Goal: Task Accomplishment & Management: Manage account settings

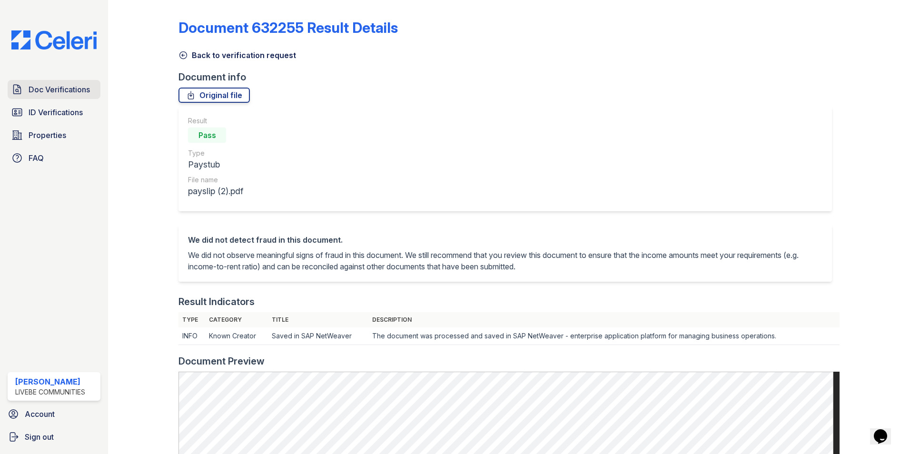
click at [46, 88] on span "Doc Verifications" at bounding box center [59, 89] width 61 height 11
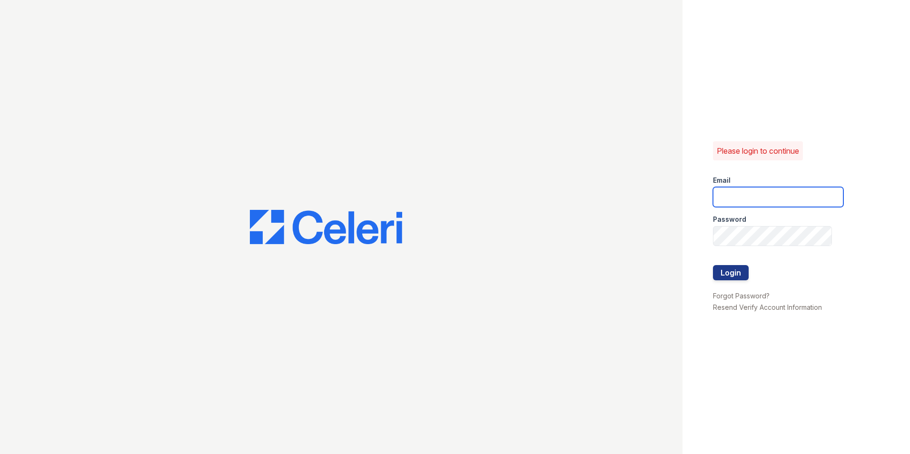
click at [747, 192] on input "email" at bounding box center [778, 197] width 130 height 20
type input "oceannap@livebe.com"
click at [733, 270] on button "Login" at bounding box center [731, 272] width 36 height 15
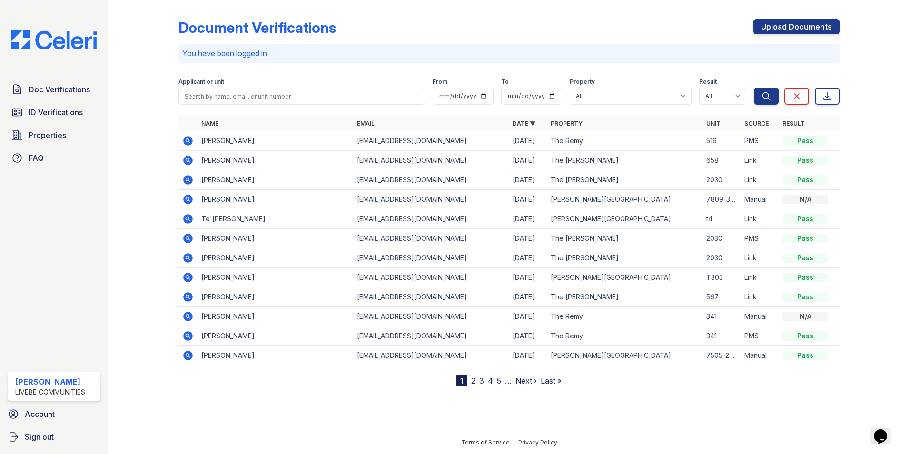
drag, startPoint x: 69, startPoint y: 96, endPoint x: 192, endPoint y: 3, distance: 154.3
click at [69, 96] on link "Doc Verifications" at bounding box center [54, 89] width 93 height 19
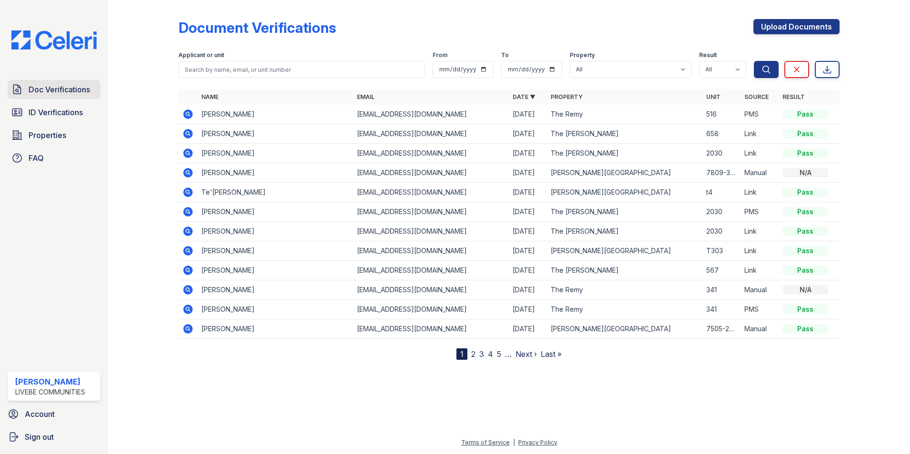
click at [59, 87] on span "Doc Verifications" at bounding box center [59, 89] width 61 height 11
click at [188, 254] on icon at bounding box center [188, 251] width 10 height 10
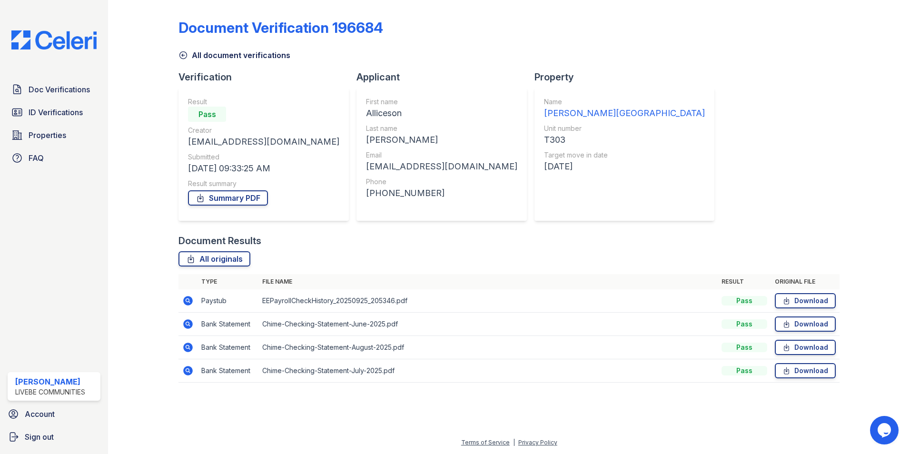
click at [190, 302] on icon at bounding box center [188, 301] width 10 height 10
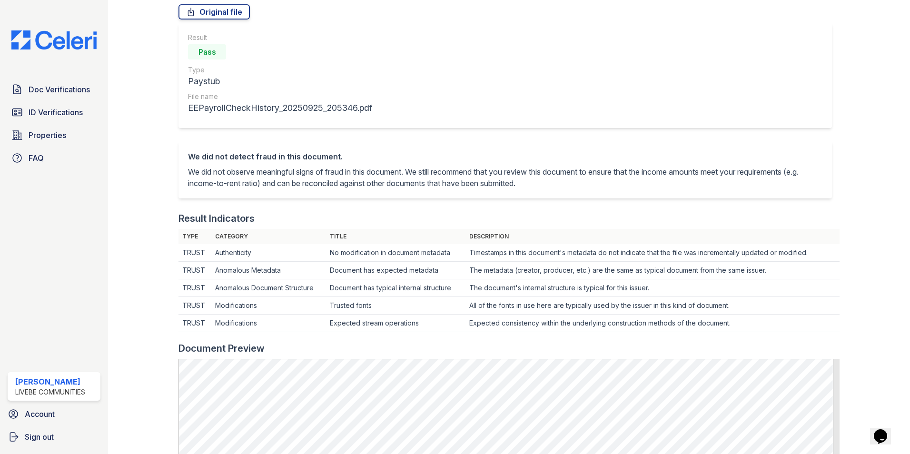
scroll to position [286, 0]
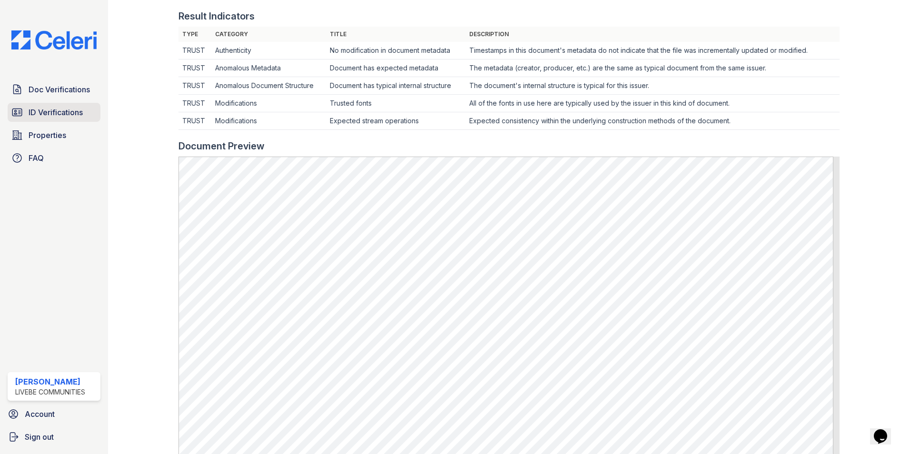
click at [50, 112] on span "ID Verifications" at bounding box center [56, 112] width 54 height 11
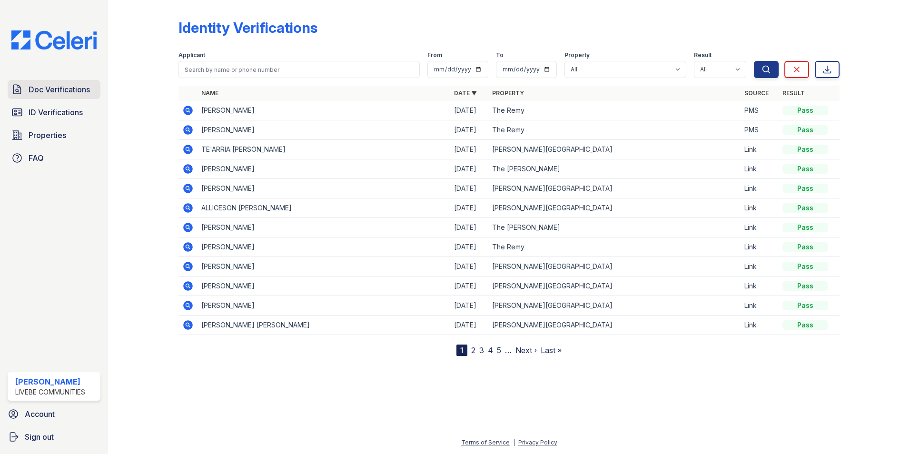
click at [68, 92] on span "Doc Verifications" at bounding box center [59, 89] width 61 height 11
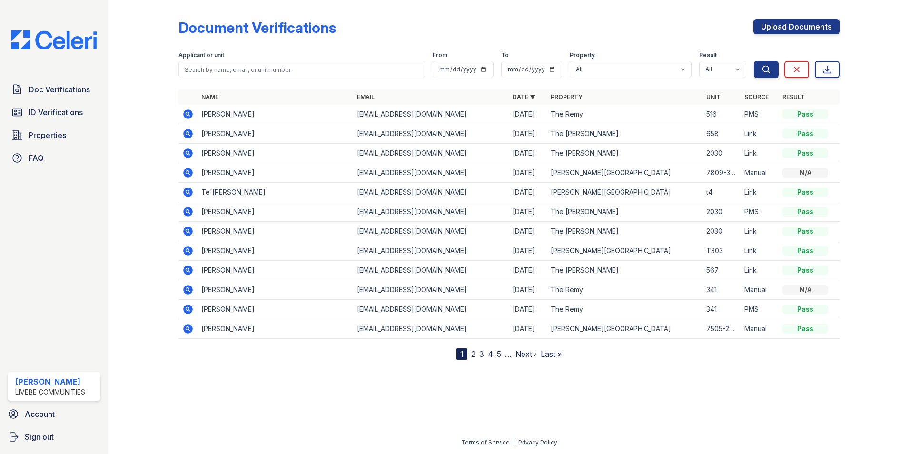
click at [187, 174] on icon at bounding box center [187, 172] width 11 height 11
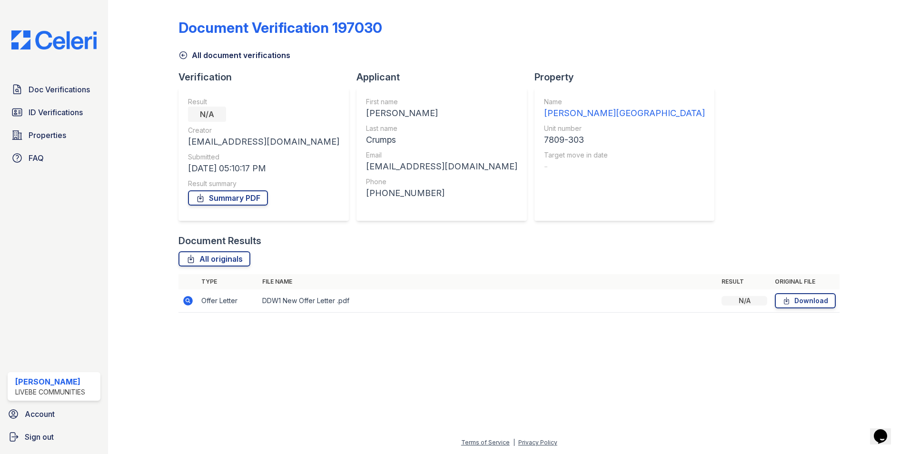
click at [184, 301] on icon at bounding box center [188, 301] width 10 height 10
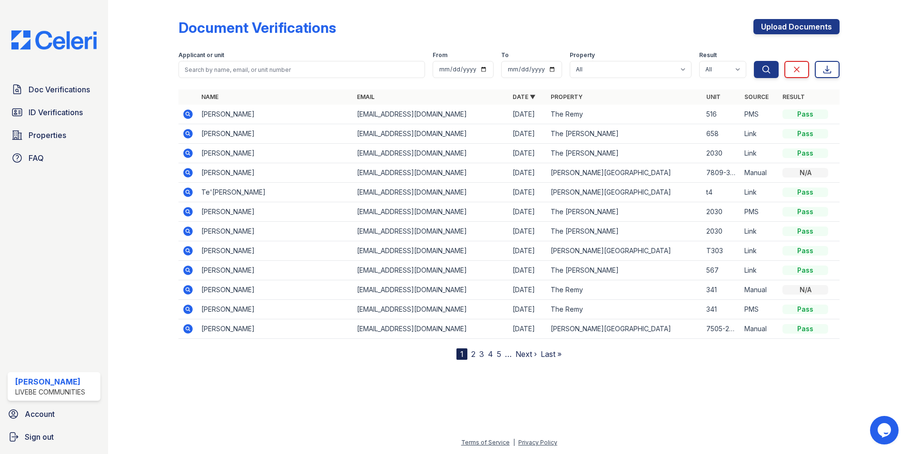
click at [228, 252] on td "[PERSON_NAME]" at bounding box center [276, 251] width 156 height 20
click at [185, 250] on icon at bounding box center [188, 251] width 10 height 10
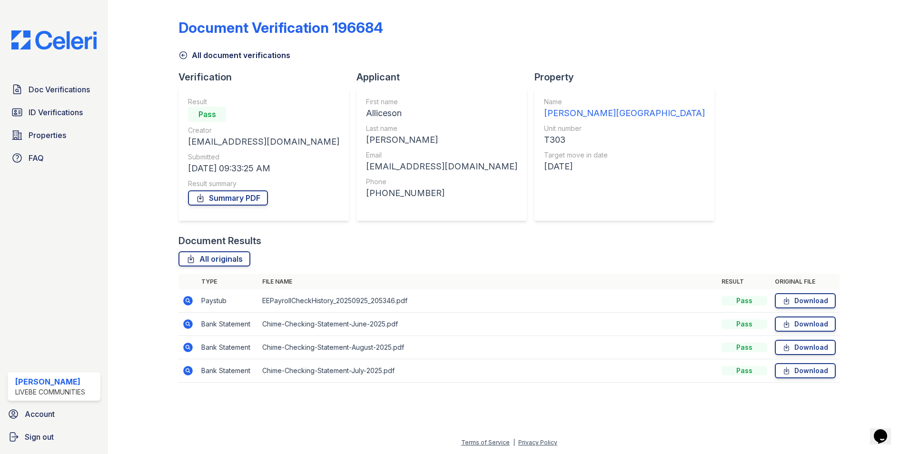
click at [186, 300] on icon at bounding box center [187, 300] width 11 height 11
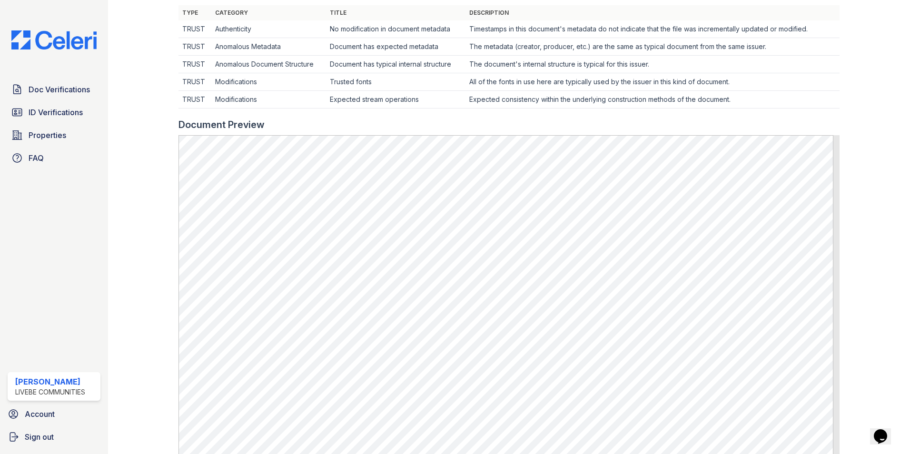
scroll to position [189, 0]
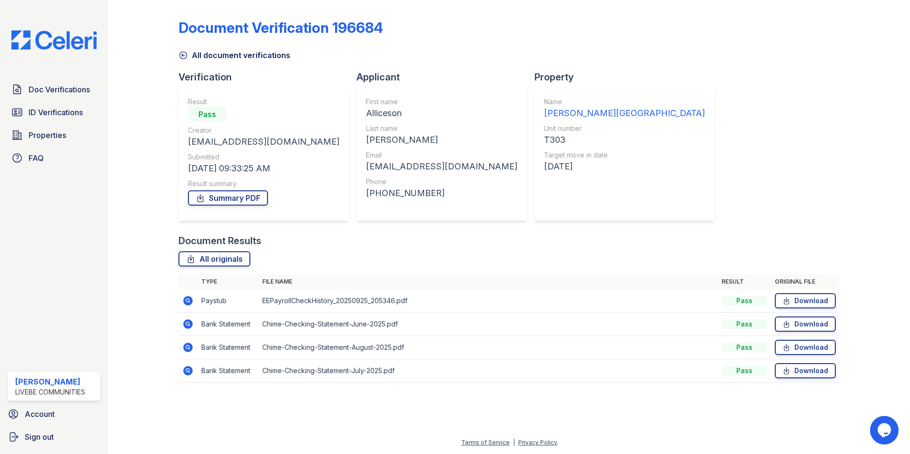
click at [190, 325] on icon at bounding box center [188, 324] width 10 height 10
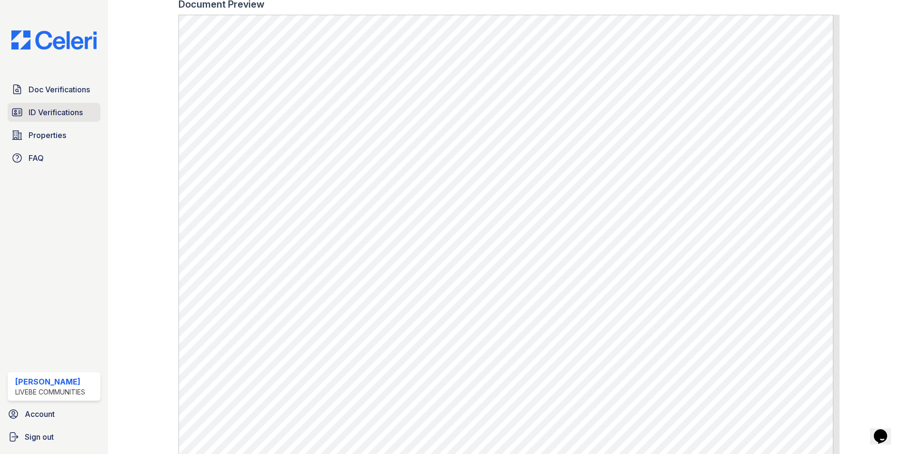
scroll to position [428, 0]
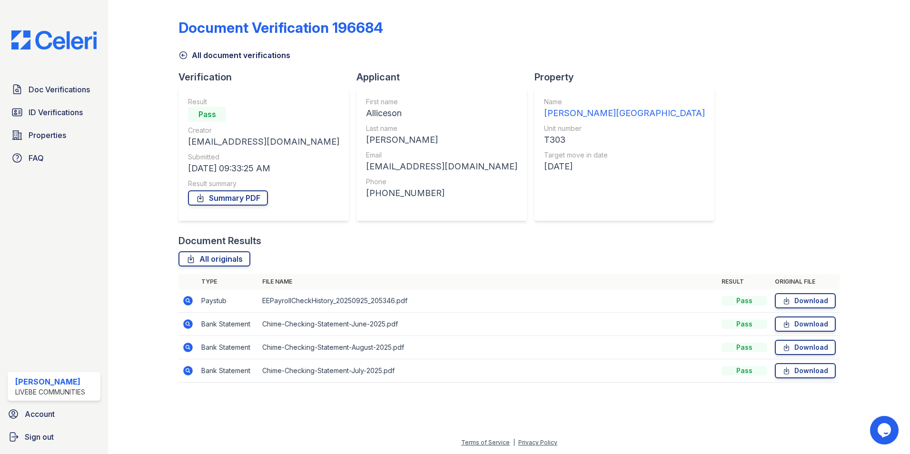
click at [188, 348] on icon at bounding box center [187, 347] width 2 height 2
click at [189, 371] on icon at bounding box center [188, 371] width 10 height 10
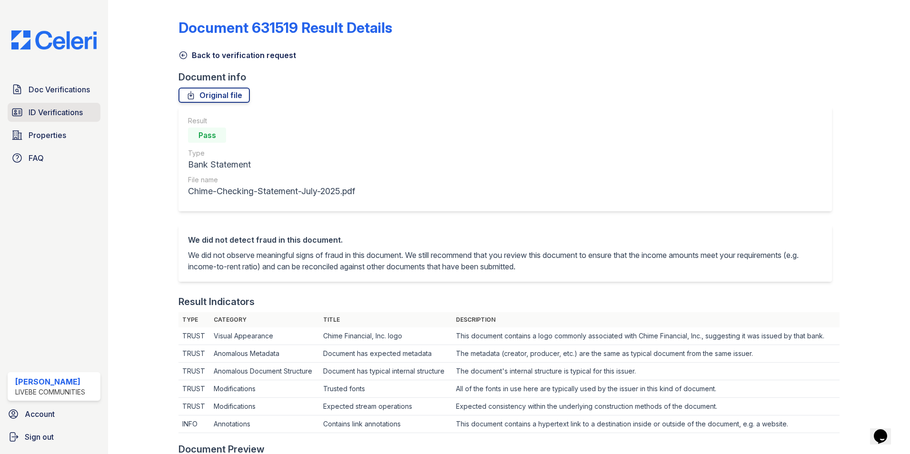
click at [59, 107] on span "ID Verifications" at bounding box center [56, 112] width 54 height 11
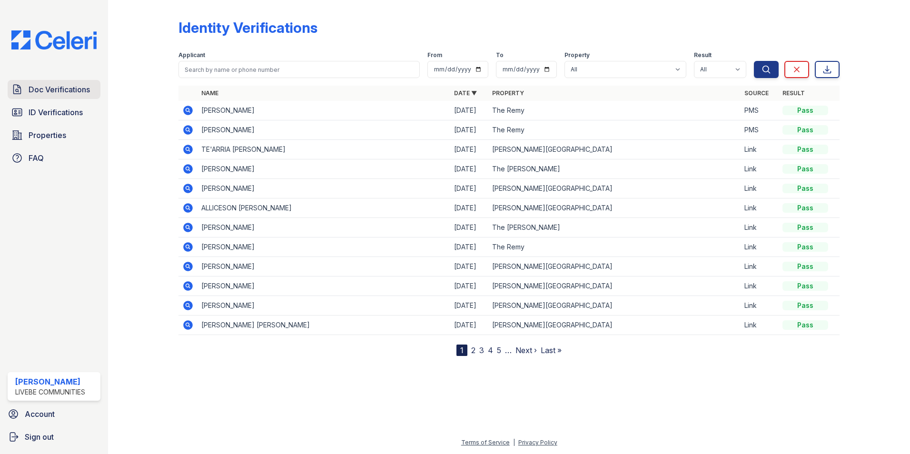
click at [72, 88] on span "Doc Verifications" at bounding box center [59, 89] width 61 height 11
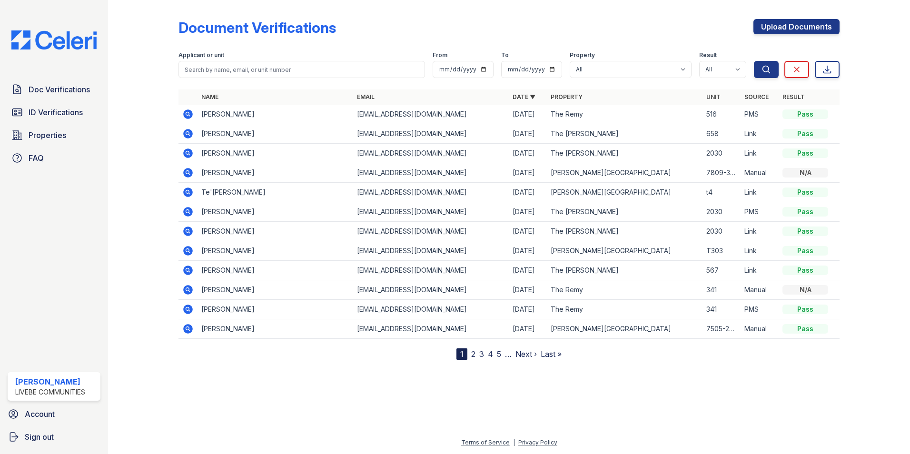
click at [190, 188] on icon at bounding box center [187, 192] width 11 height 11
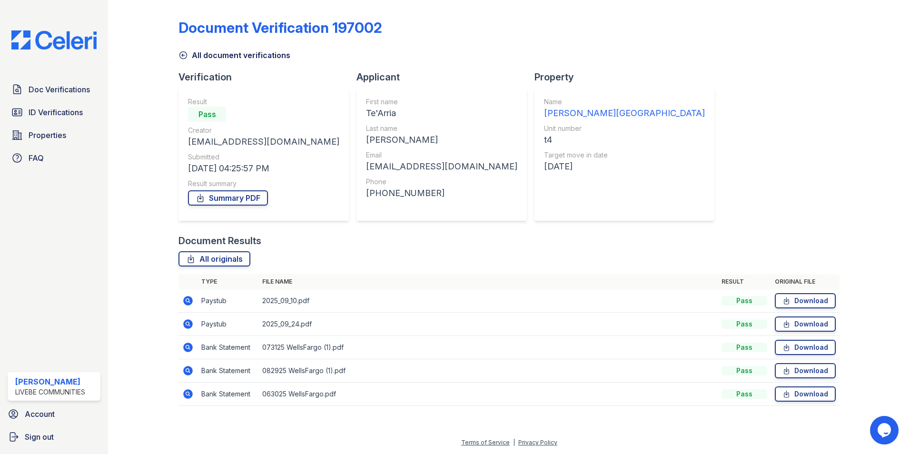
click at [187, 305] on icon at bounding box center [188, 301] width 10 height 10
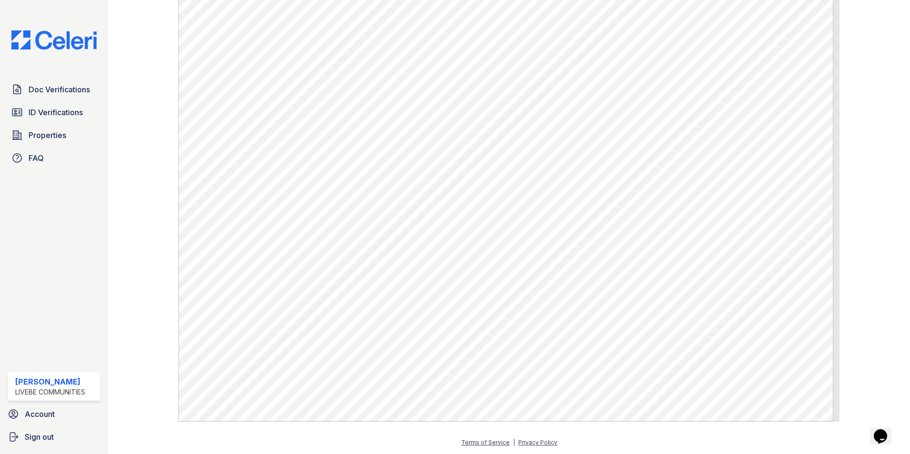
scroll to position [349, 0]
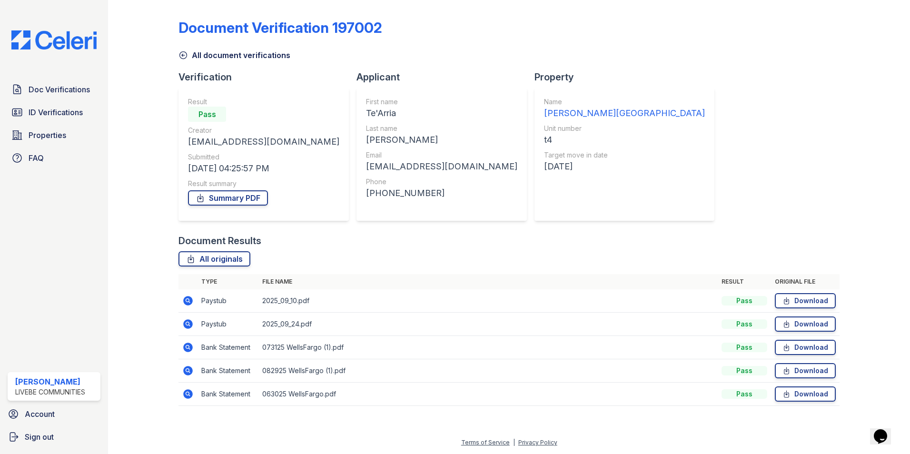
click at [187, 327] on icon at bounding box center [188, 324] width 10 height 10
click at [188, 349] on icon at bounding box center [188, 348] width 10 height 10
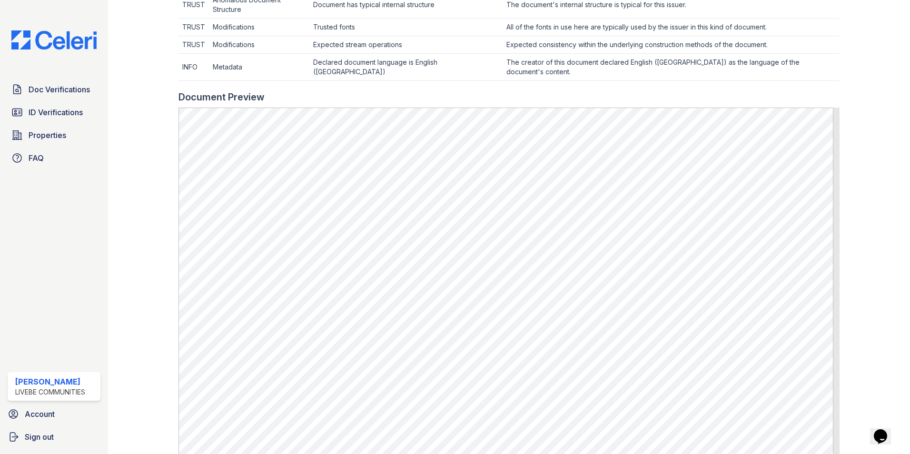
scroll to position [48, 0]
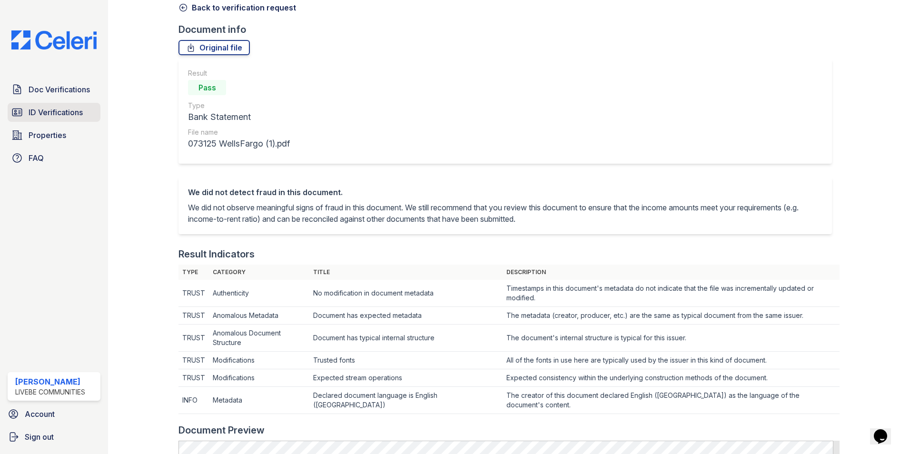
click at [62, 112] on span "ID Verifications" at bounding box center [56, 112] width 54 height 11
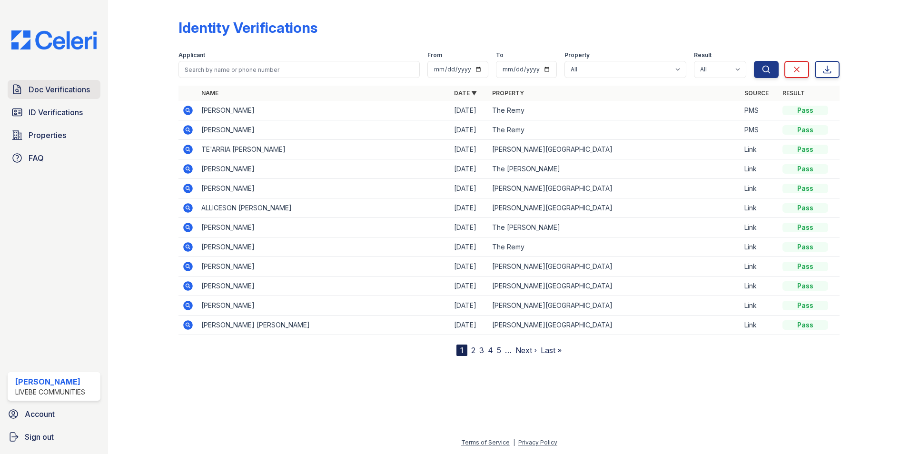
click at [60, 87] on span "Doc Verifications" at bounding box center [59, 89] width 61 height 11
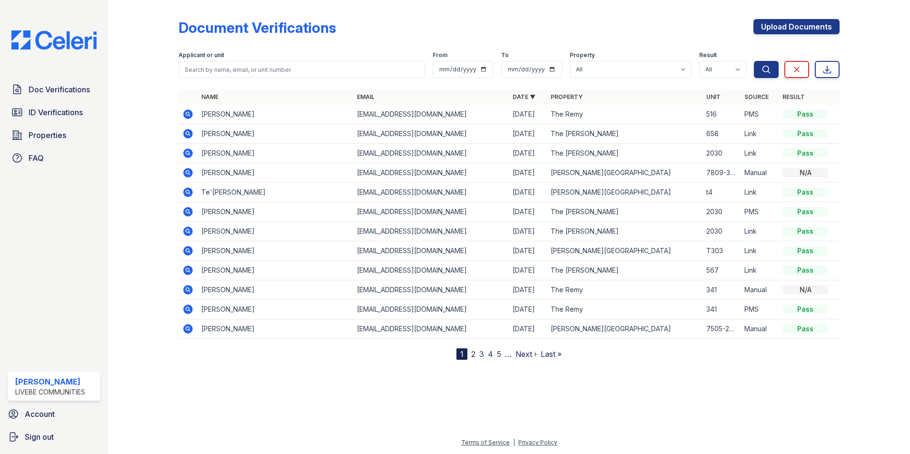
click at [189, 131] on icon at bounding box center [188, 134] width 10 height 10
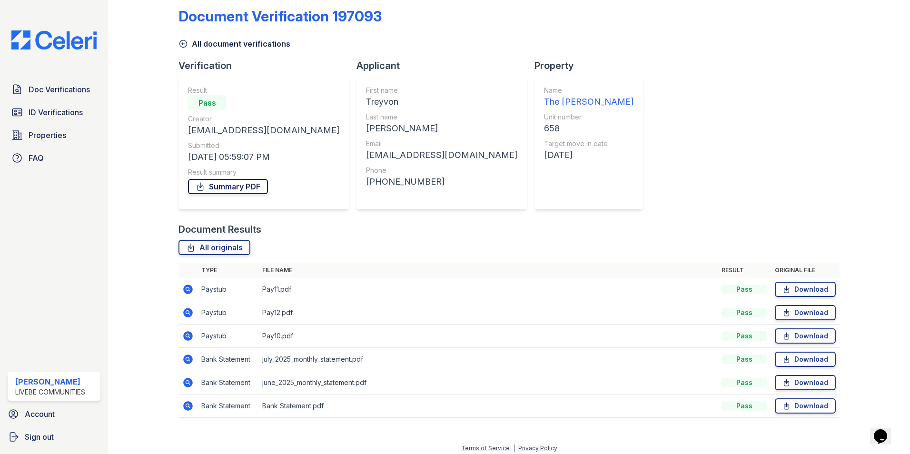
scroll to position [17, 0]
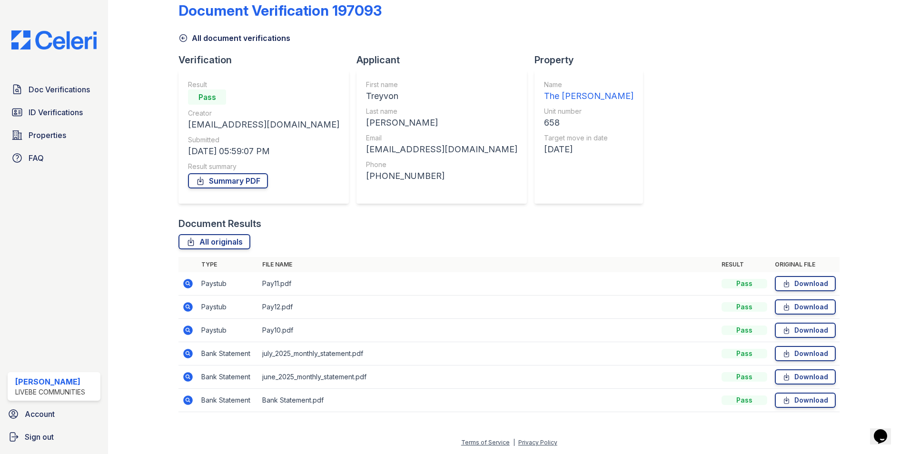
click at [189, 283] on icon at bounding box center [187, 283] width 11 height 11
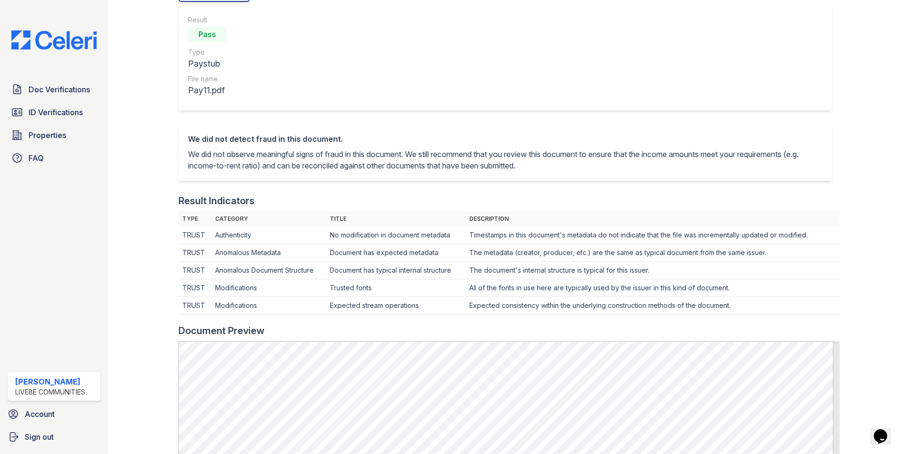
scroll to position [95, 0]
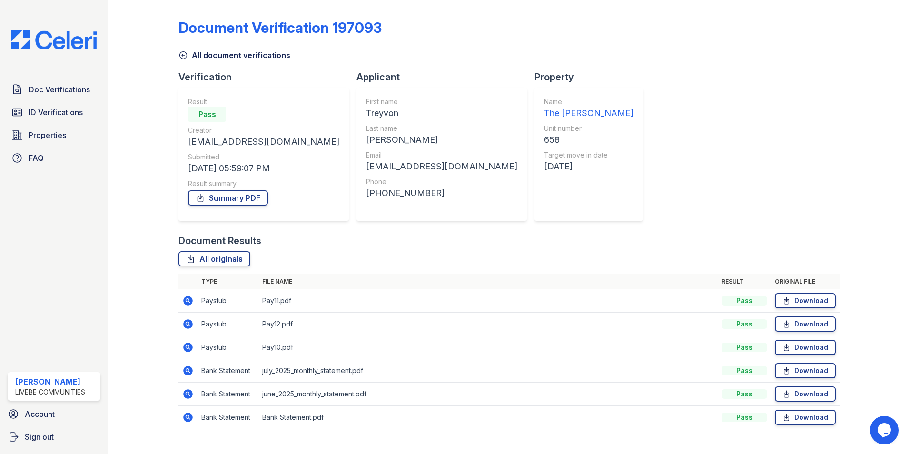
click at [189, 374] on icon at bounding box center [188, 371] width 10 height 10
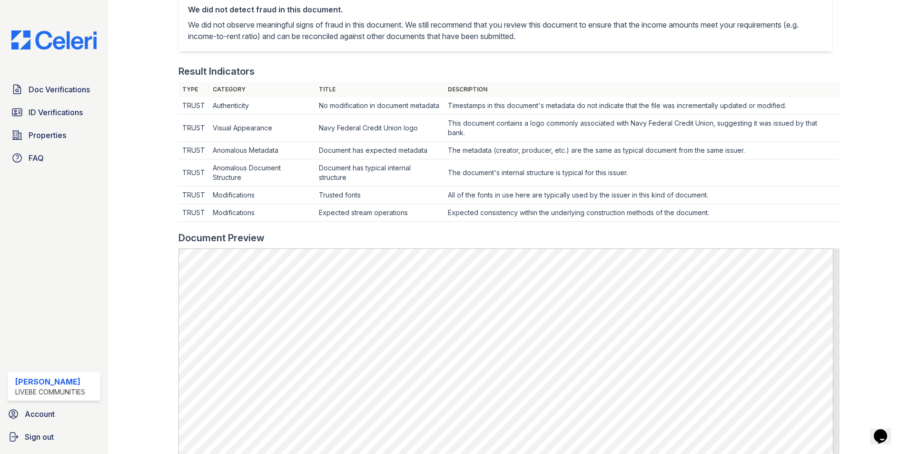
scroll to position [238, 0]
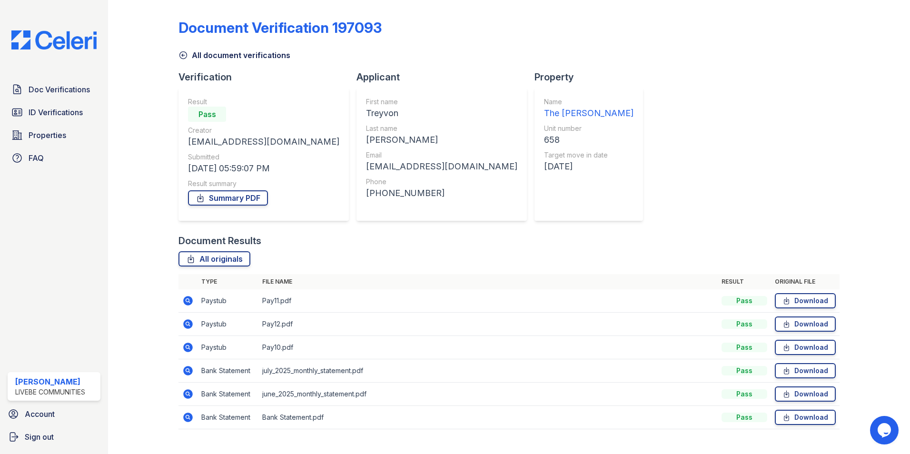
click at [189, 325] on icon at bounding box center [188, 324] width 10 height 10
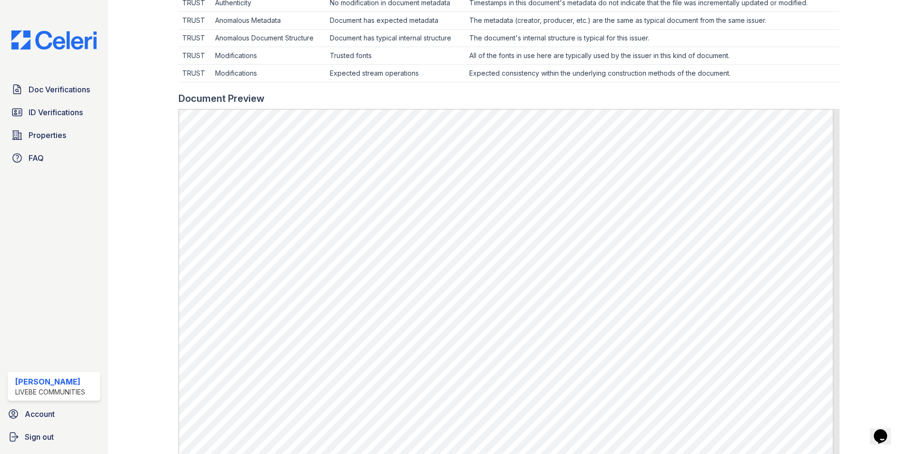
scroll to position [95, 0]
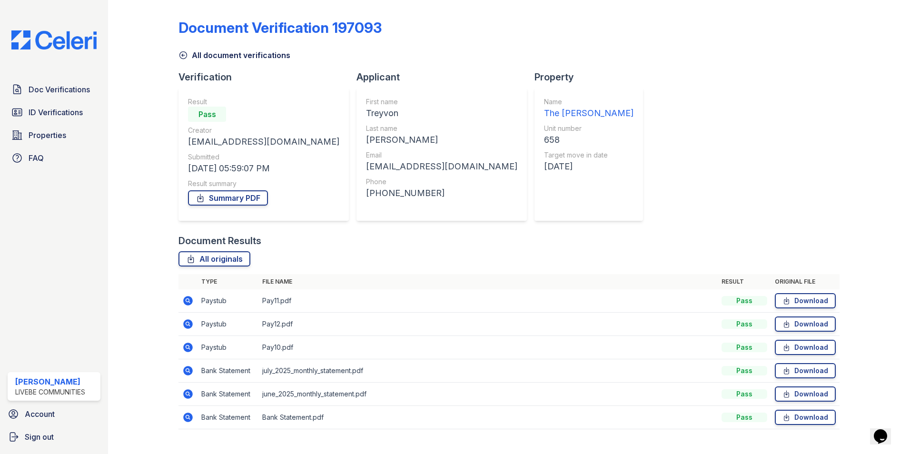
click at [189, 298] on icon at bounding box center [188, 301] width 10 height 10
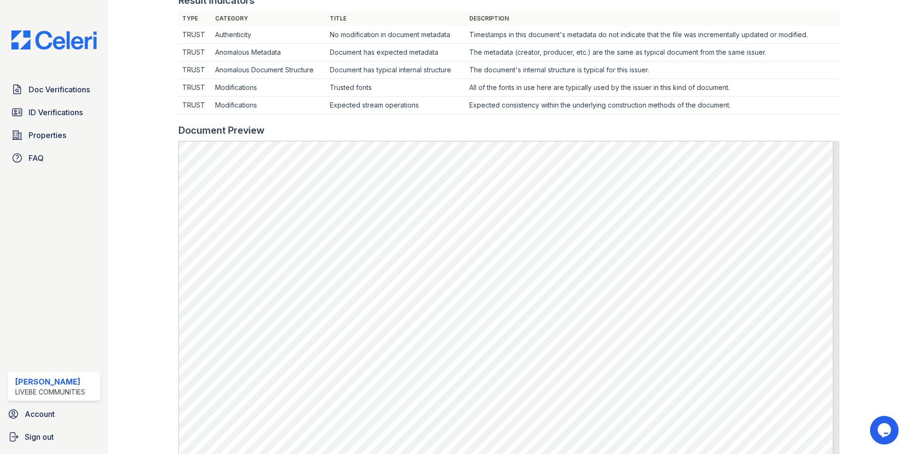
scroll to position [333, 0]
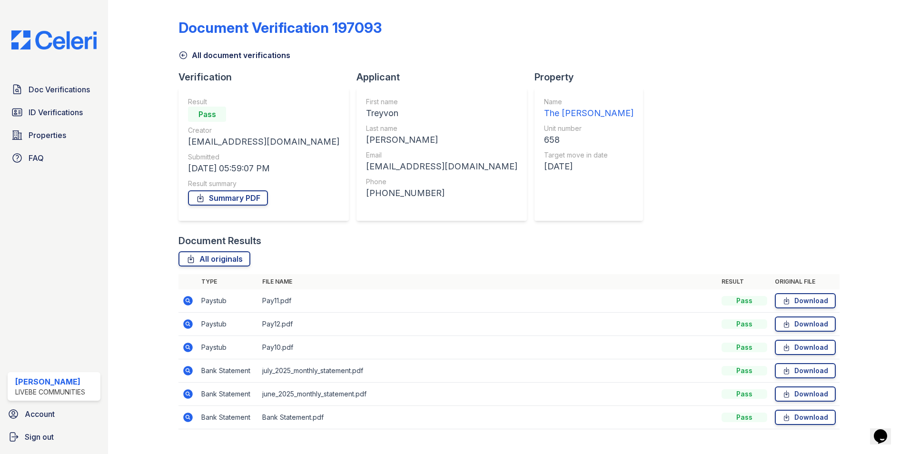
click at [190, 347] on icon at bounding box center [188, 348] width 10 height 10
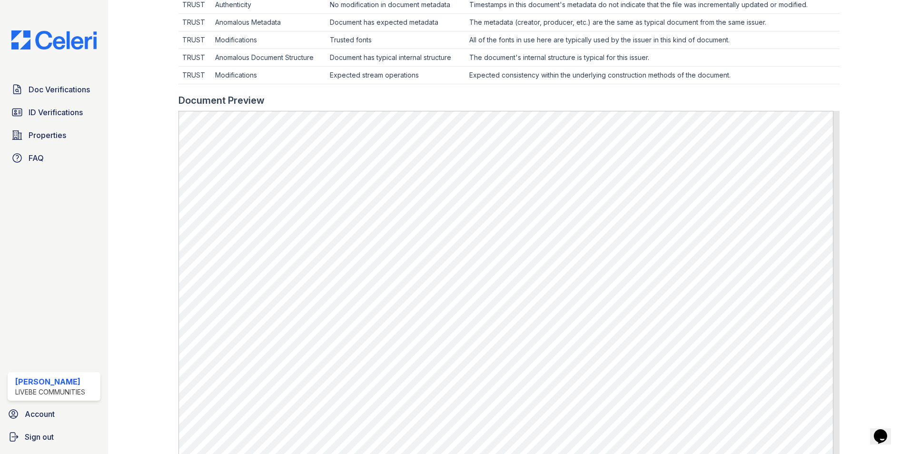
scroll to position [333, 0]
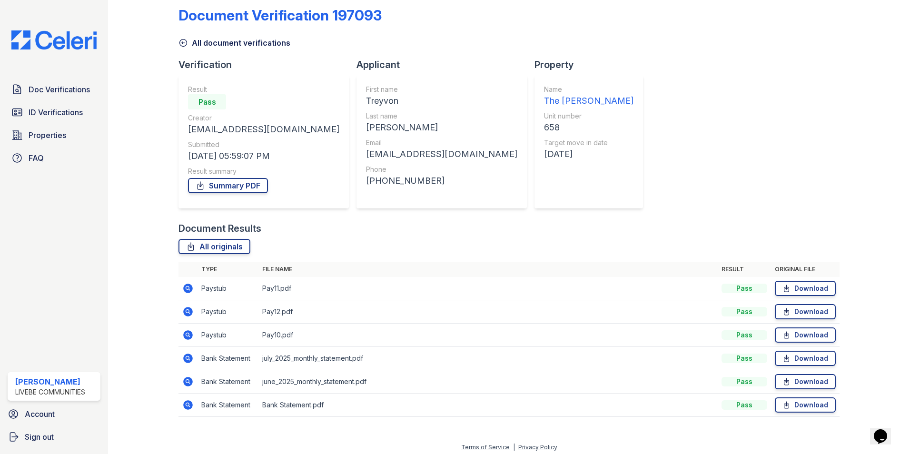
scroll to position [17, 0]
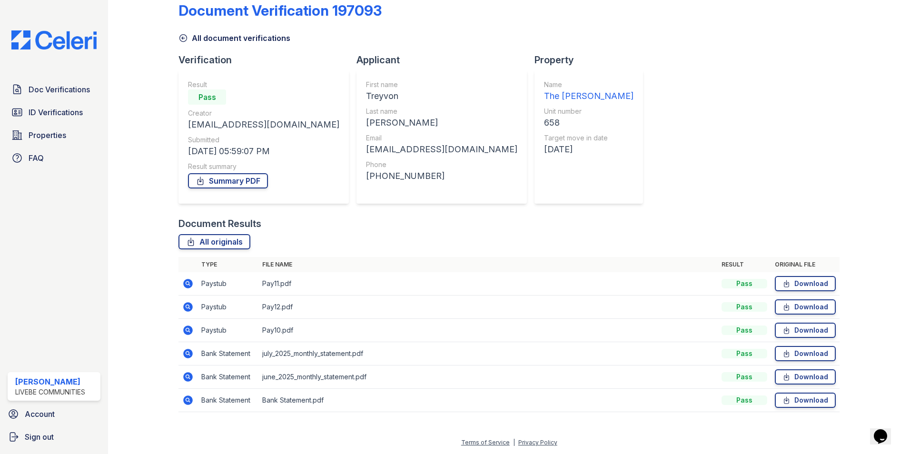
click at [188, 402] on icon at bounding box center [188, 401] width 10 height 10
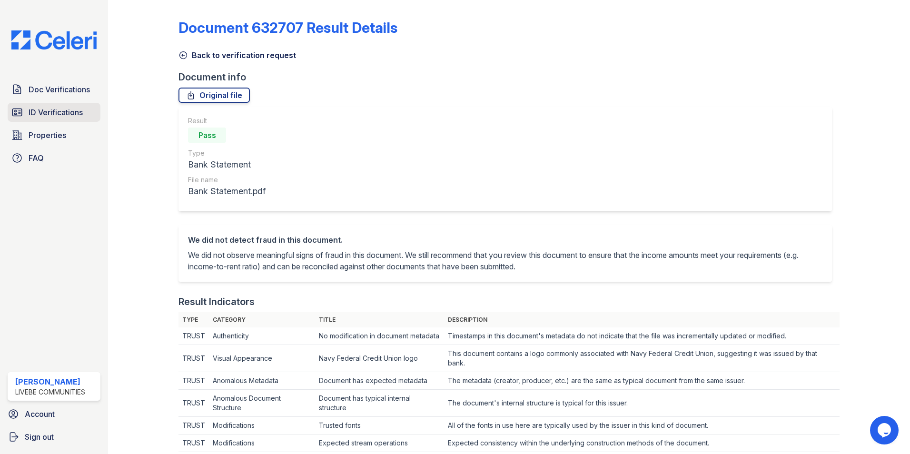
click at [52, 113] on span "ID Verifications" at bounding box center [56, 112] width 54 height 11
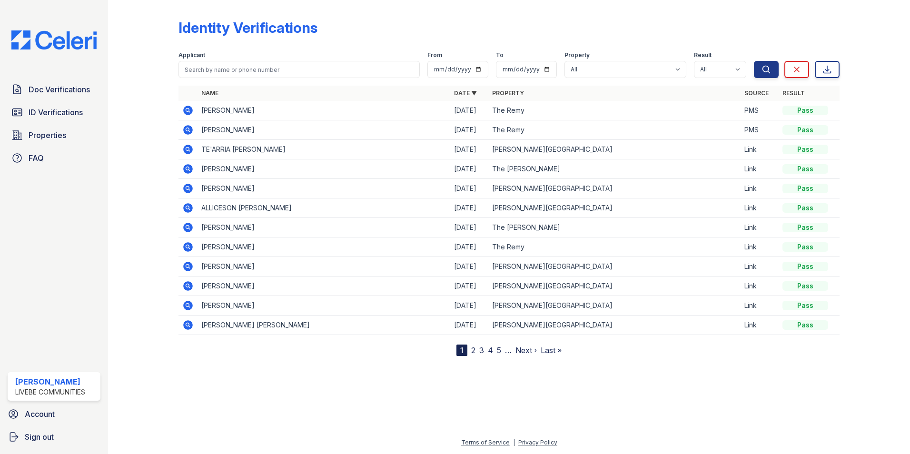
click at [185, 132] on icon at bounding box center [188, 130] width 10 height 10
